Goal: Task Accomplishment & Management: Complete application form

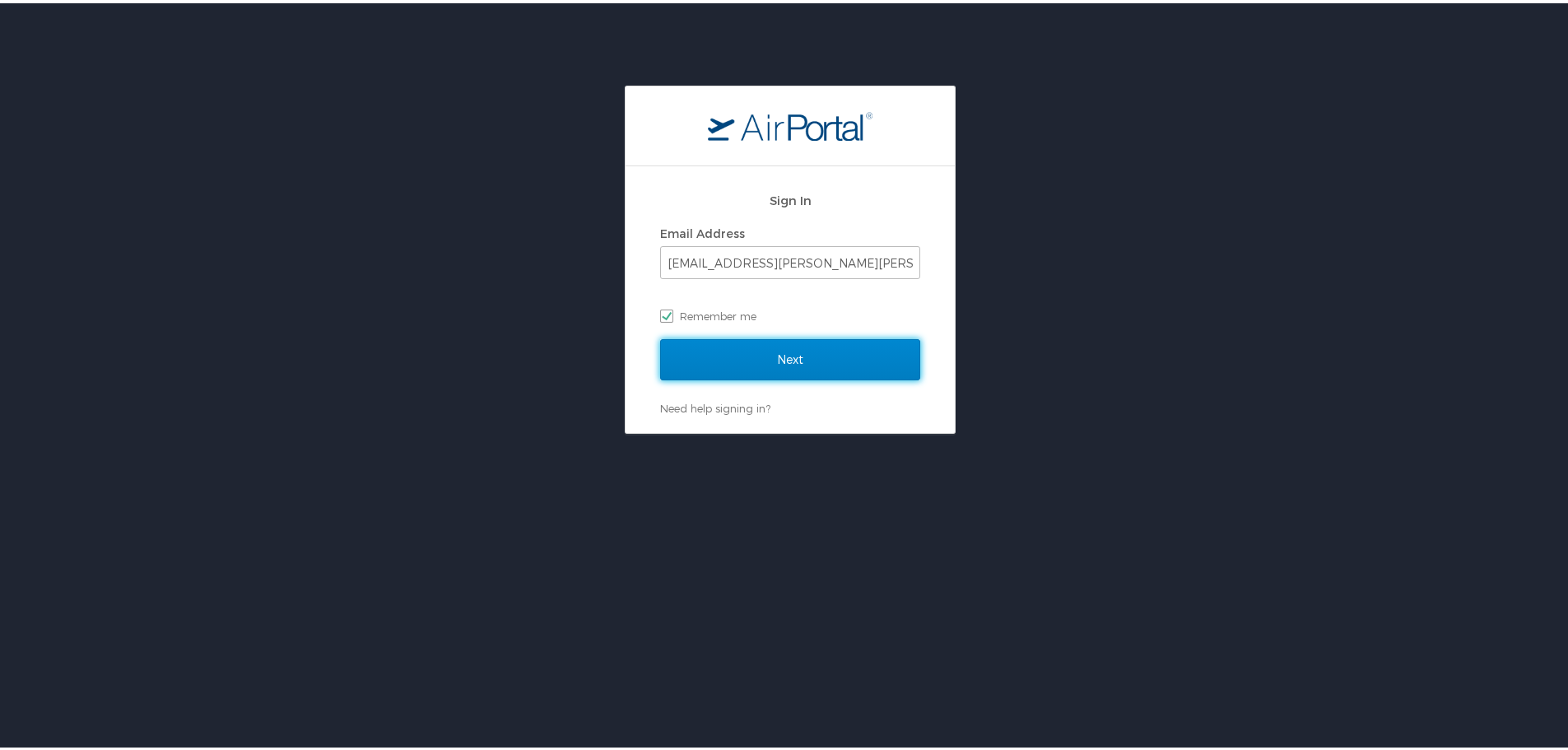
click at [790, 359] on input "Next" at bounding box center [790, 356] width 260 height 42
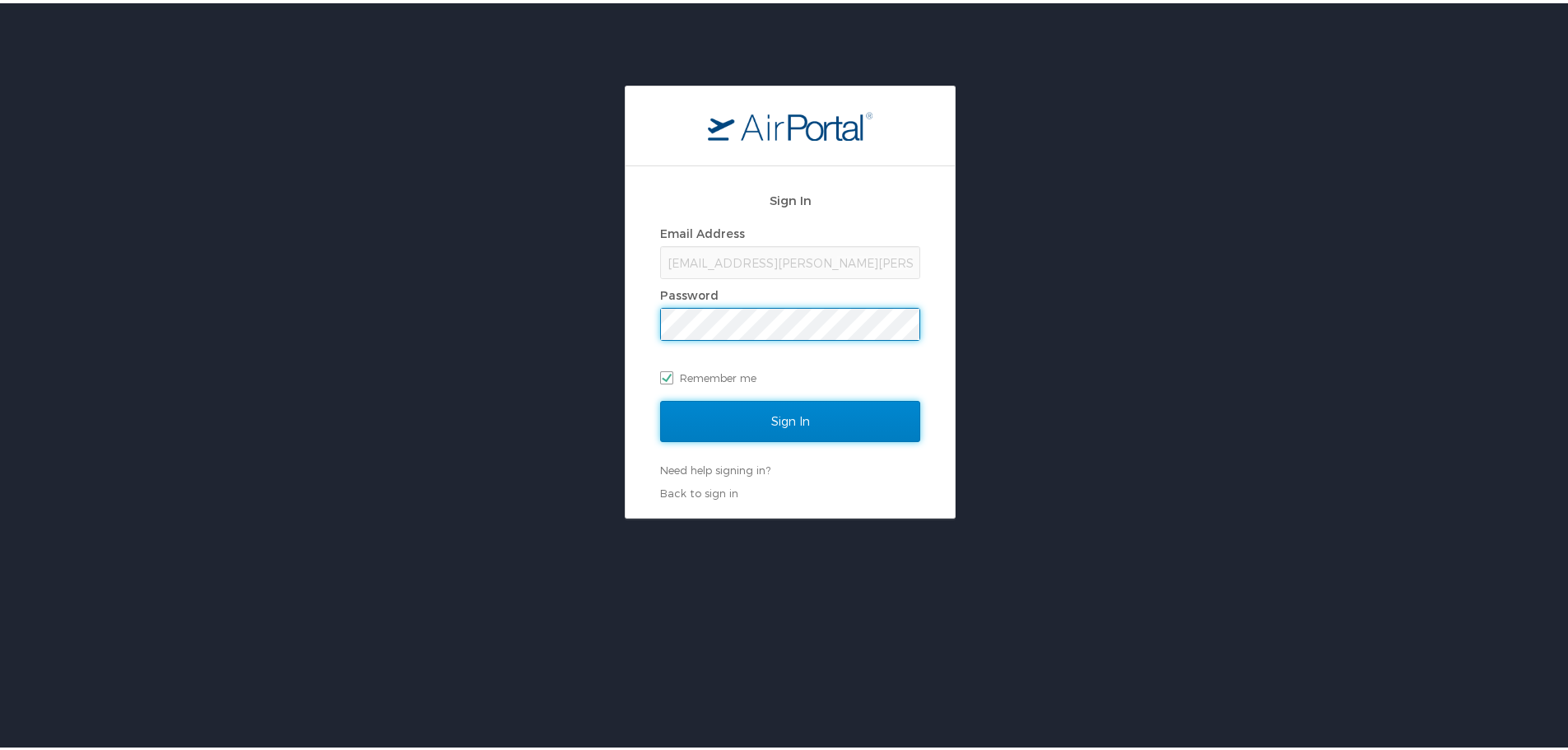
click at [813, 404] on input "Sign In" at bounding box center [790, 418] width 260 height 42
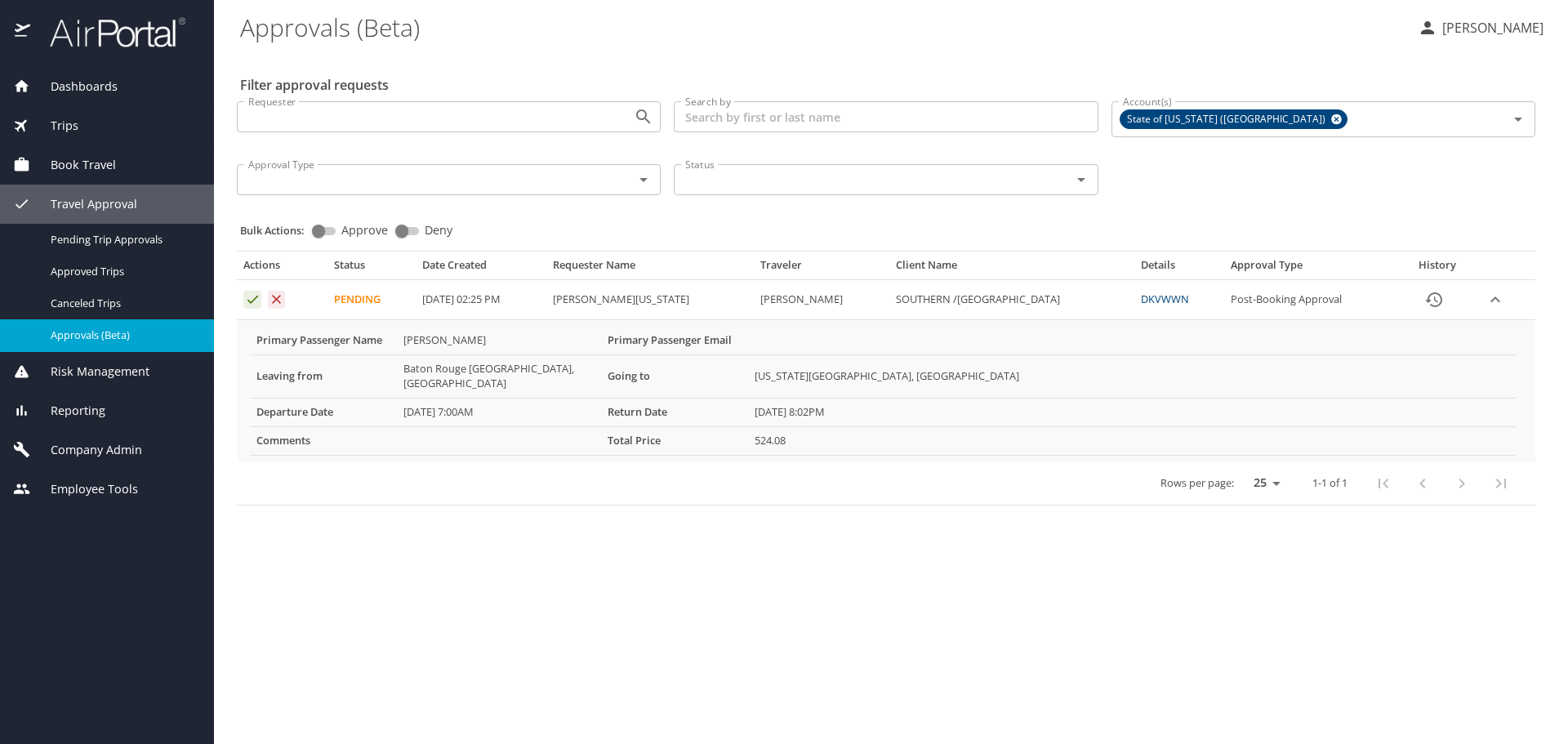
click at [245, 298] on icon "Approval table" at bounding box center [252, 299] width 15 height 15
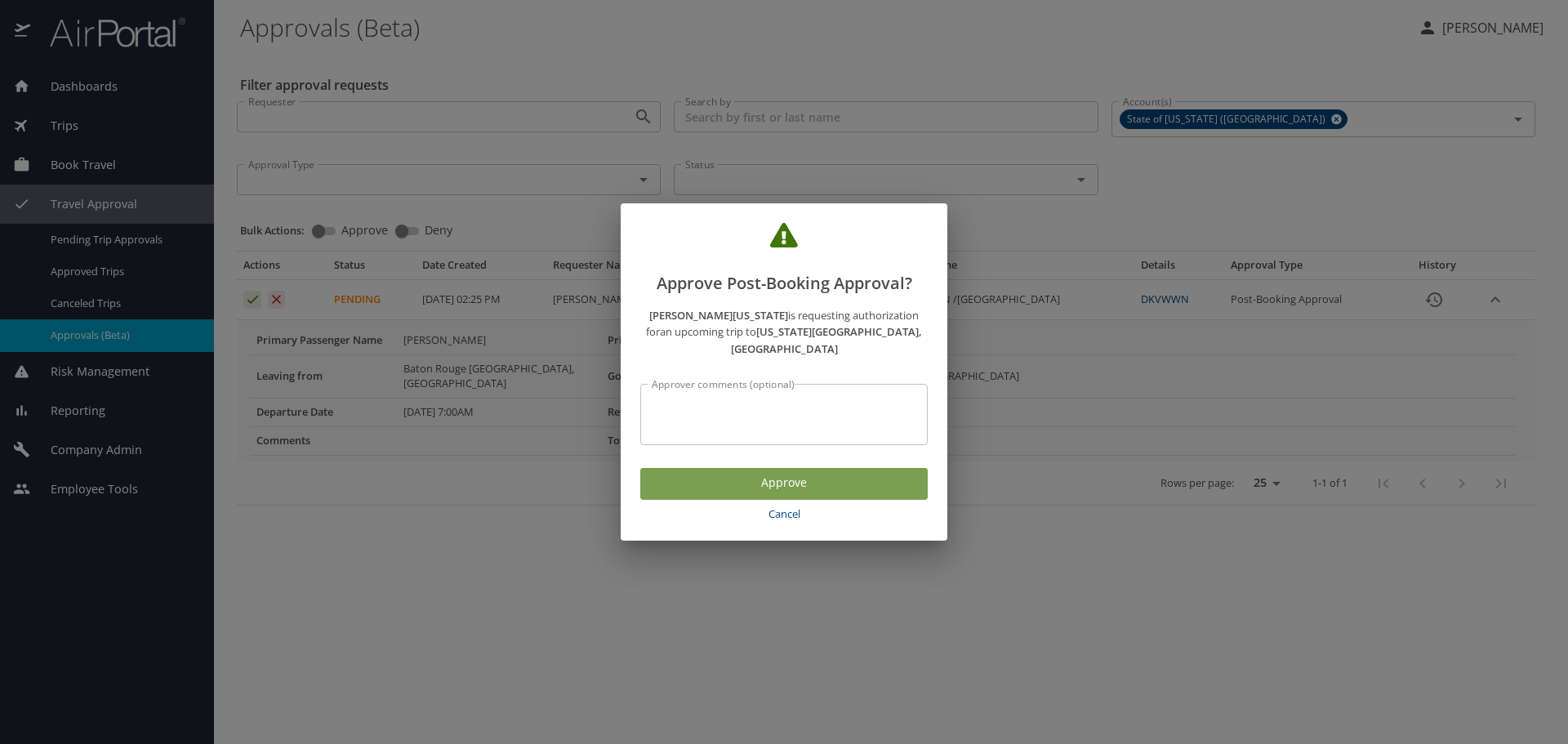
click at [864, 480] on span "Approve" at bounding box center [784, 483] width 262 height 20
